Goal: Task Accomplishment & Management: Complete application form

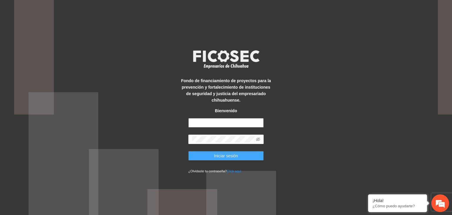
type input "**********"
click at [220, 154] on span "Iniciar sesión" at bounding box center [226, 155] width 24 height 6
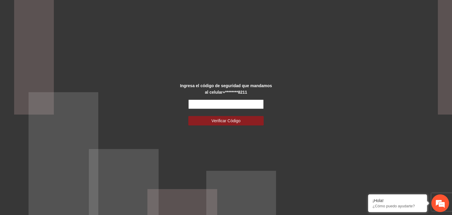
click at [214, 102] on input "text" at bounding box center [225, 103] width 75 height 9
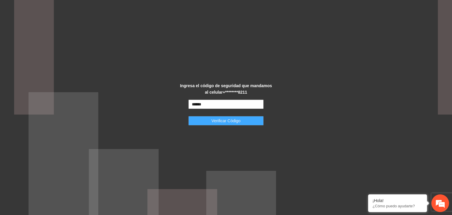
type input "******"
click at [217, 123] on span "Verificar Código" at bounding box center [226, 120] width 29 height 6
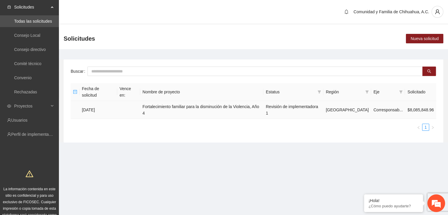
click at [87, 101] on td "[DATE]" at bounding box center [98, 110] width 38 height 18
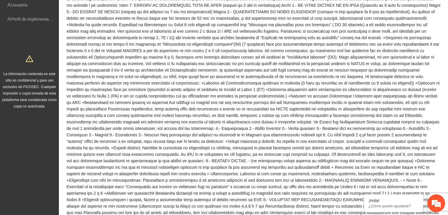
scroll to position [207, 0]
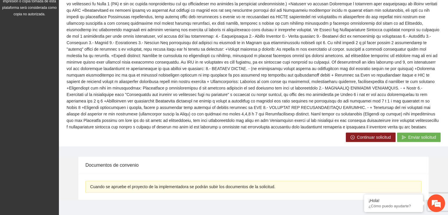
click at [353, 135] on icon "right-circle" at bounding box center [352, 137] width 4 height 4
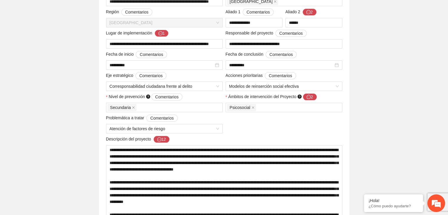
scroll to position [177, 0]
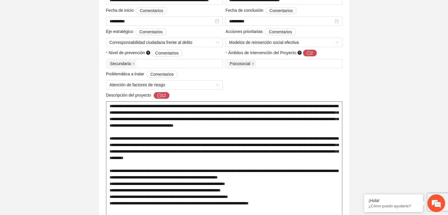
type textarea "**********"
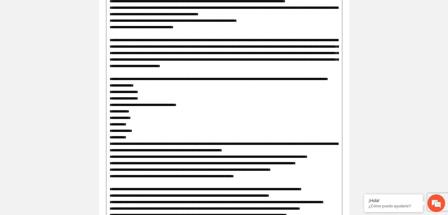
scroll to position [0, 0]
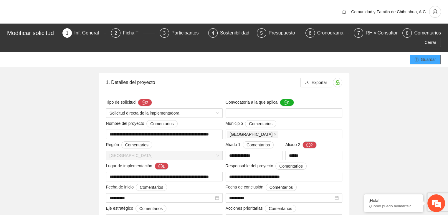
type textarea "**********"
click at [430, 58] on span "Guardar" at bounding box center [428, 59] width 15 height 6
click at [427, 44] on span "Cerrar" at bounding box center [430, 42] width 12 height 6
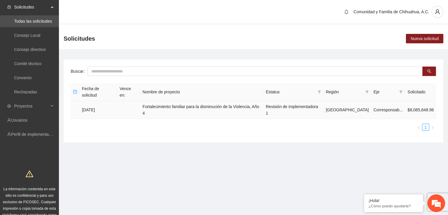
click at [171, 101] on td "Fortalecimiento familiar para la disminución de la Violencia, Año 4" at bounding box center [201, 110] width 123 height 18
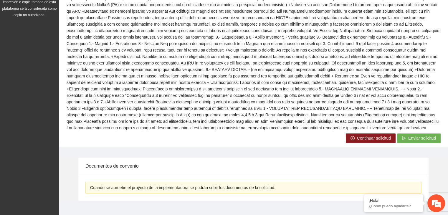
scroll to position [207, 0]
click at [414, 134] on span "Enviar solicitud" at bounding box center [422, 137] width 28 height 6
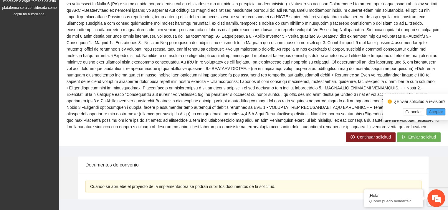
click at [434, 112] on span "Aceptar" at bounding box center [435, 112] width 14 height 6
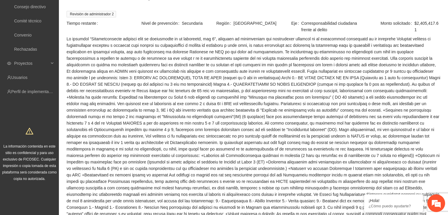
scroll to position [0, 0]
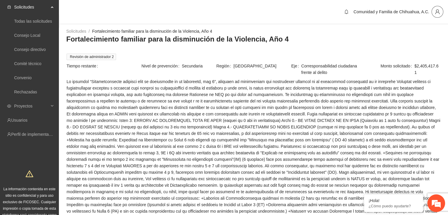
click at [436, 13] on icon "user" at bounding box center [436, 11] width 5 height 5
click at [408, 34] on span "Cerrar sesión" at bounding box center [421, 34] width 37 height 6
